Goal: Task Accomplishment & Management: Use online tool/utility

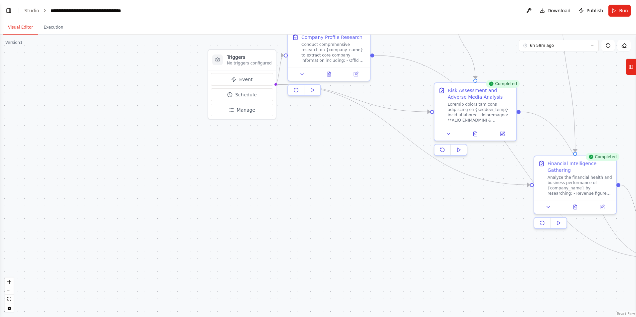
drag, startPoint x: 107, startPoint y: 148, endPoint x: 424, endPoint y: 222, distance: 325.3
click at [424, 222] on div ".deletable-edge-delete-btn { width: 20px; height: 20px; border: 0px solid #ffff…" at bounding box center [318, 176] width 636 height 283
click at [10, 10] on button "Toggle Left Sidebar" at bounding box center [8, 10] width 9 height 9
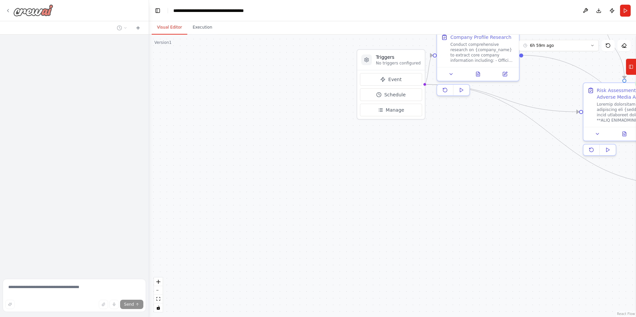
click at [36, 10] on img at bounding box center [33, 10] width 40 height 12
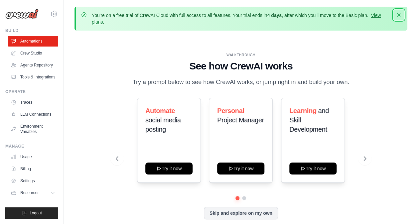
click at [400, 15] on icon "button" at bounding box center [398, 15] width 7 height 7
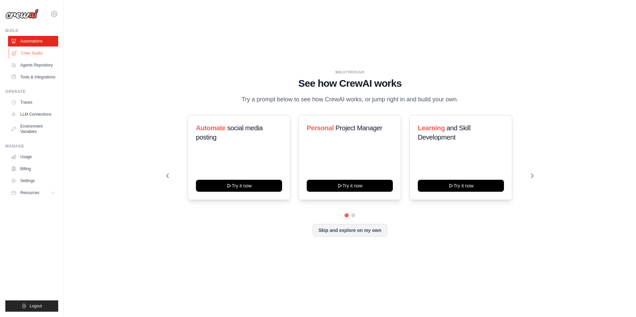
click at [34, 53] on link "Crew Studio" at bounding box center [34, 53] width 50 height 11
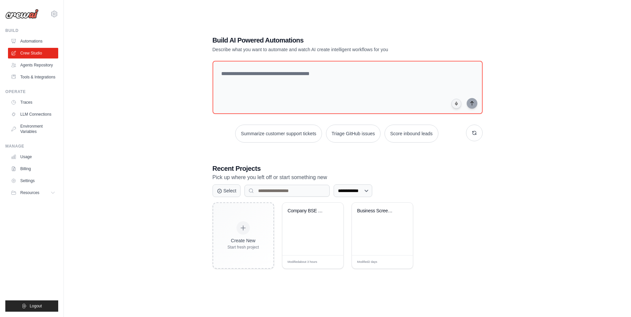
scroll to position [37, 0]
click at [297, 77] on textarea at bounding box center [347, 87] width 273 height 54
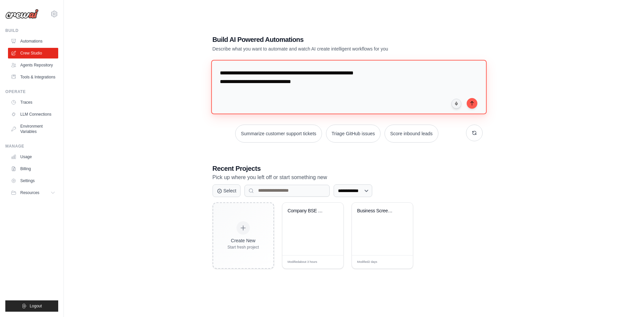
drag, startPoint x: 331, startPoint y: 83, endPoint x: 215, endPoint y: 71, distance: 116.4
click at [215, 71] on textarea "**********" at bounding box center [348, 87] width 275 height 54
type textarea "**********"
click at [470, 104] on icon "submit" at bounding box center [471, 102] width 5 height 5
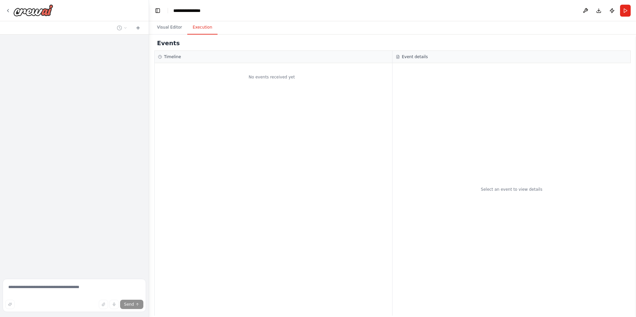
click at [201, 25] on button "Execution" at bounding box center [202, 28] width 30 height 14
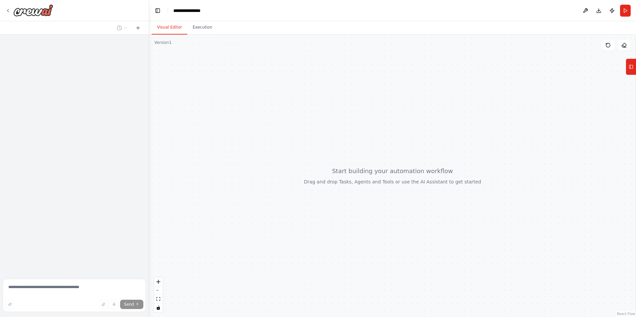
click at [172, 30] on button "Visual Editor" at bounding box center [170, 28] width 36 height 14
click at [7, 10] on icon at bounding box center [7, 10] width 5 height 5
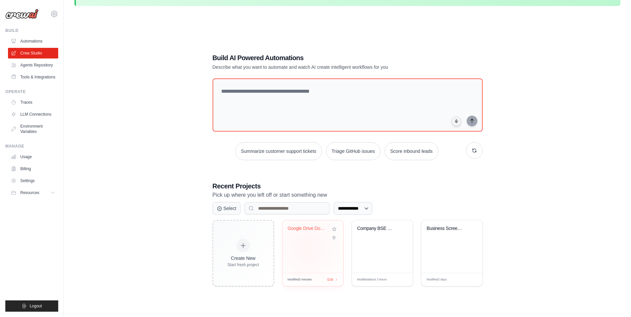
click at [308, 248] on div "Google Drive Document Catalog & Q&A..." at bounding box center [312, 246] width 61 height 53
click at [308, 227] on div "Google Drive Document Catalog & Q&A..." at bounding box center [308, 229] width 40 height 6
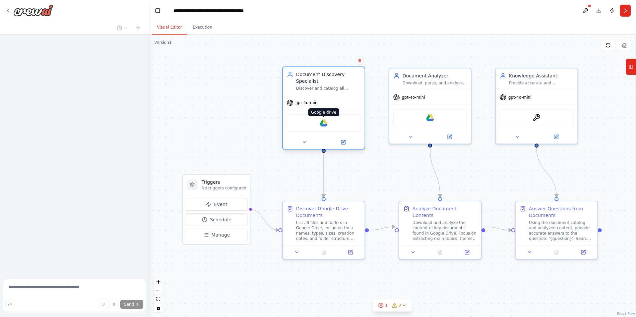
click at [323, 121] on img at bounding box center [324, 123] width 8 height 8
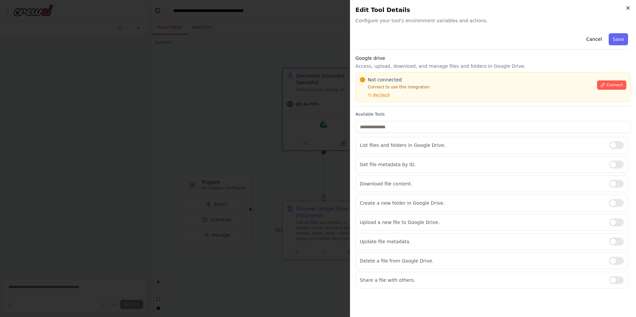
click at [629, 9] on icon "button" at bounding box center [627, 7] width 5 height 5
